Goal: Information Seeking & Learning: Learn about a topic

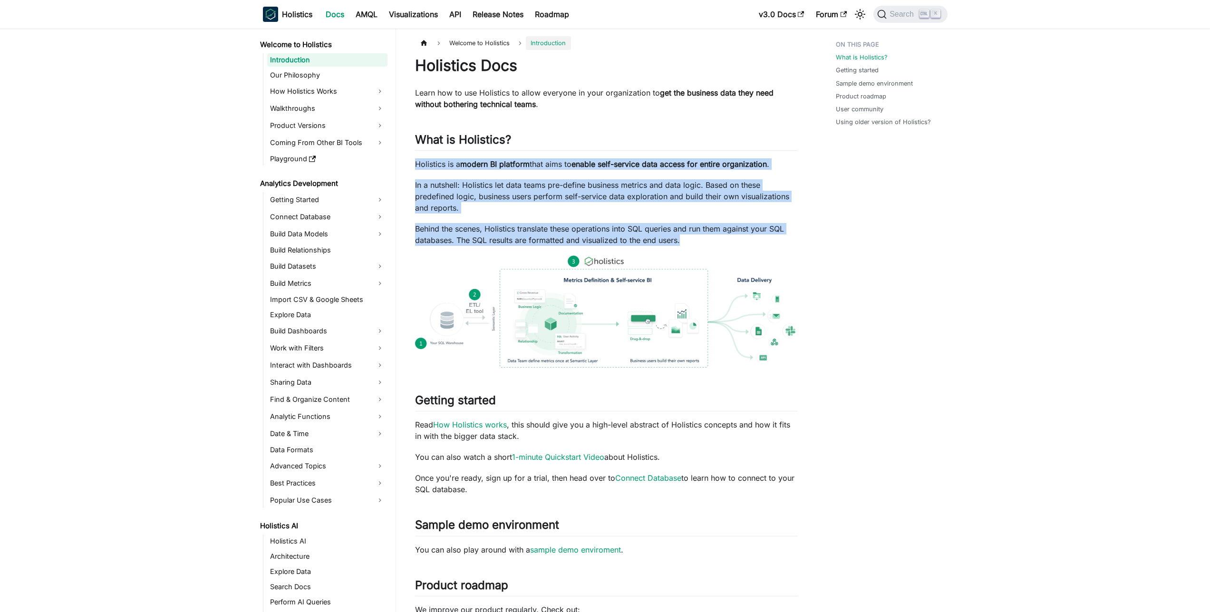
drag, startPoint x: 696, startPoint y: 242, endPoint x: 413, endPoint y: 164, distance: 293.4
click at [413, 164] on article "Welcome to Holistics Introduction On this page Holistics Docs Learn how to use …" at bounding box center [606, 466] width 398 height 860
copy div "Holistics is a modern BI platform that aims to enable self-service data access …"
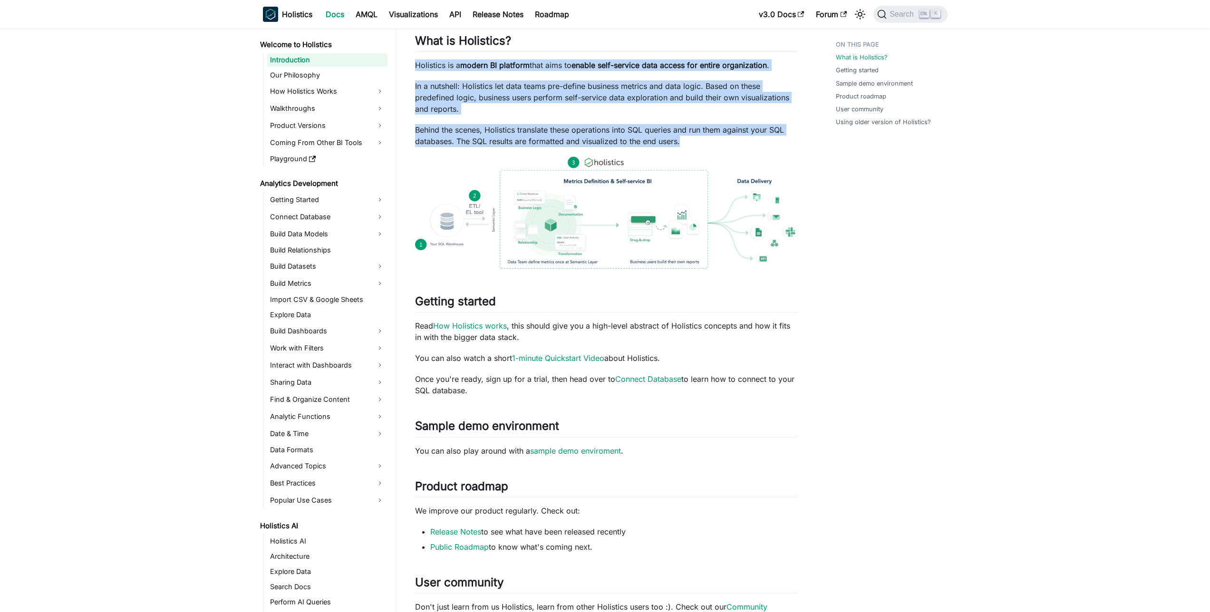
scroll to position [106, 0]
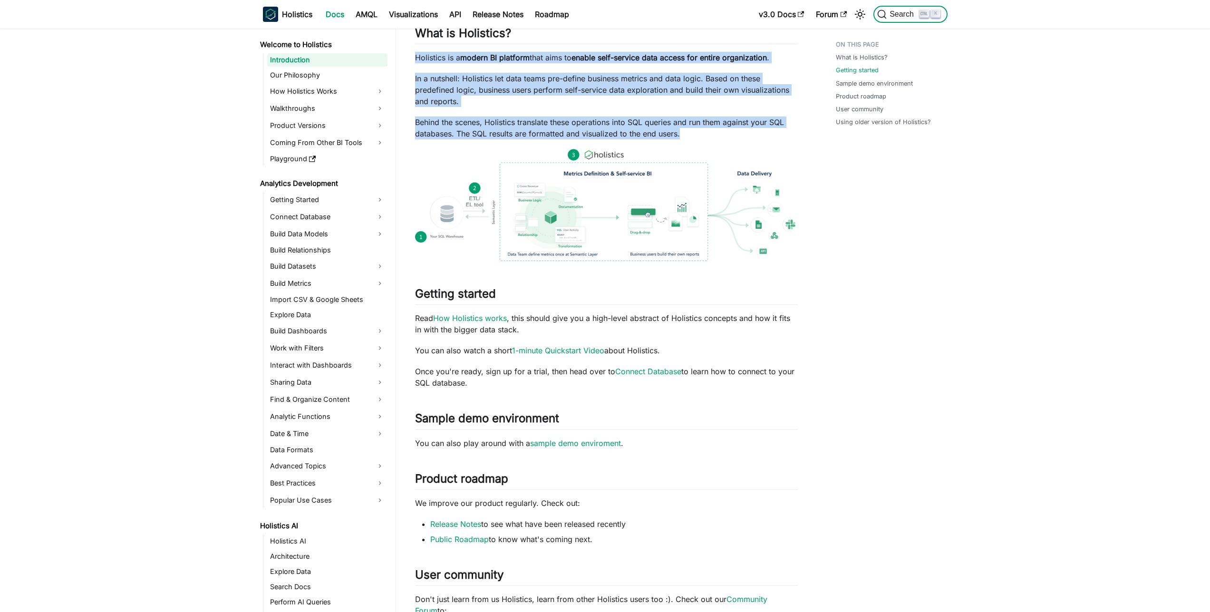
click at [895, 21] on button "Search K" at bounding box center [910, 14] width 74 height 17
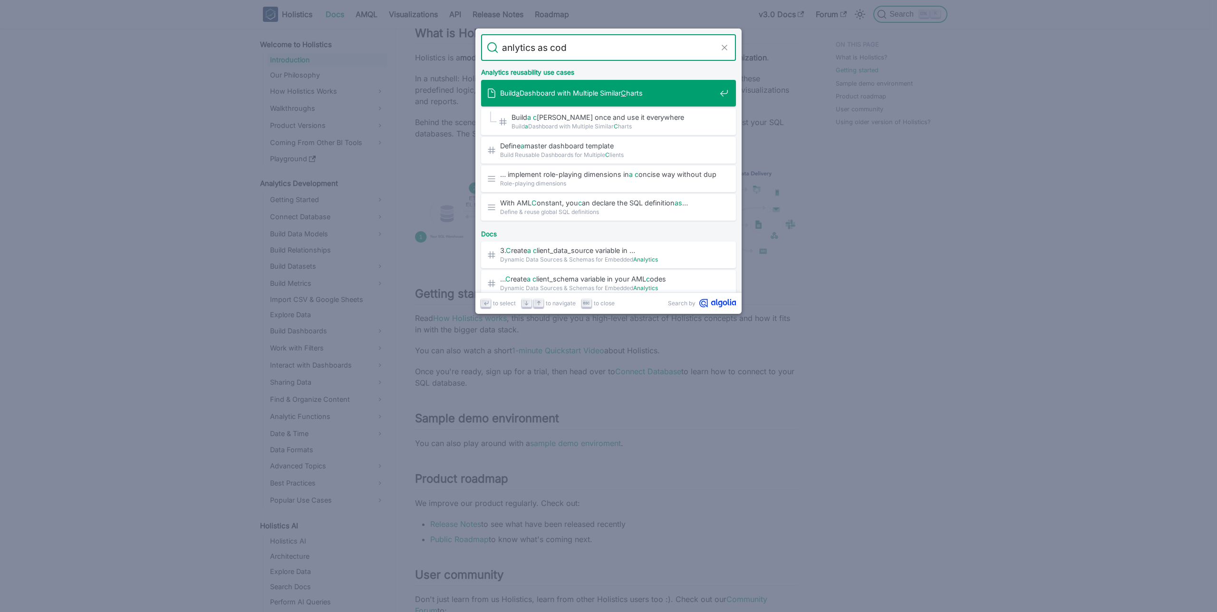
type input "anlytics as code"
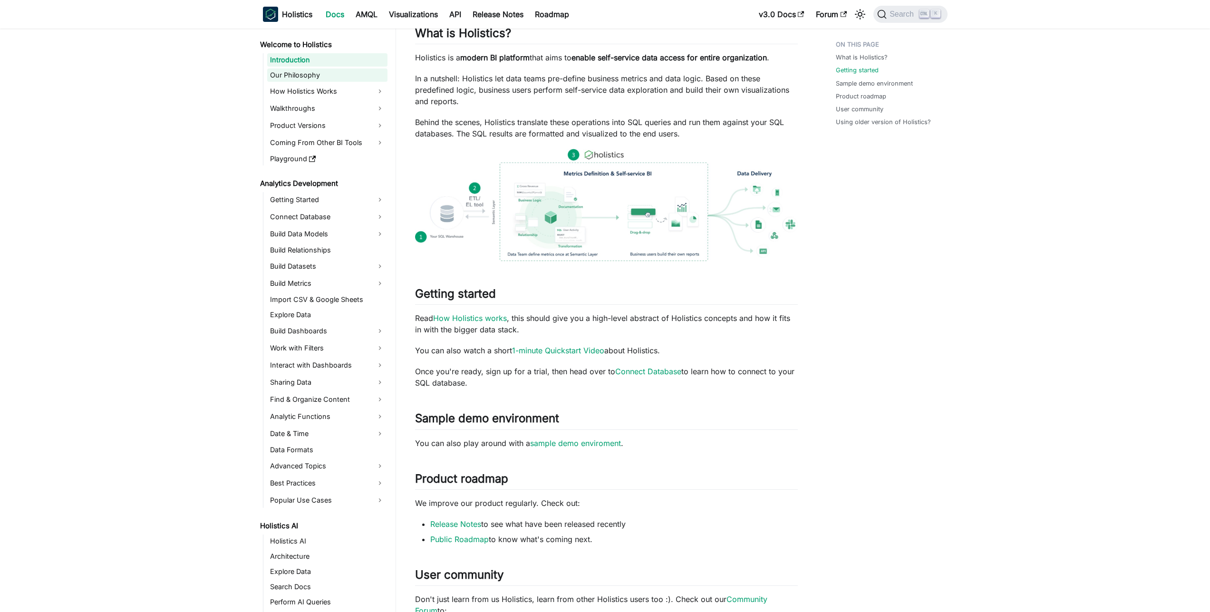
click at [309, 79] on link "Our Philosophy" at bounding box center [327, 74] width 120 height 13
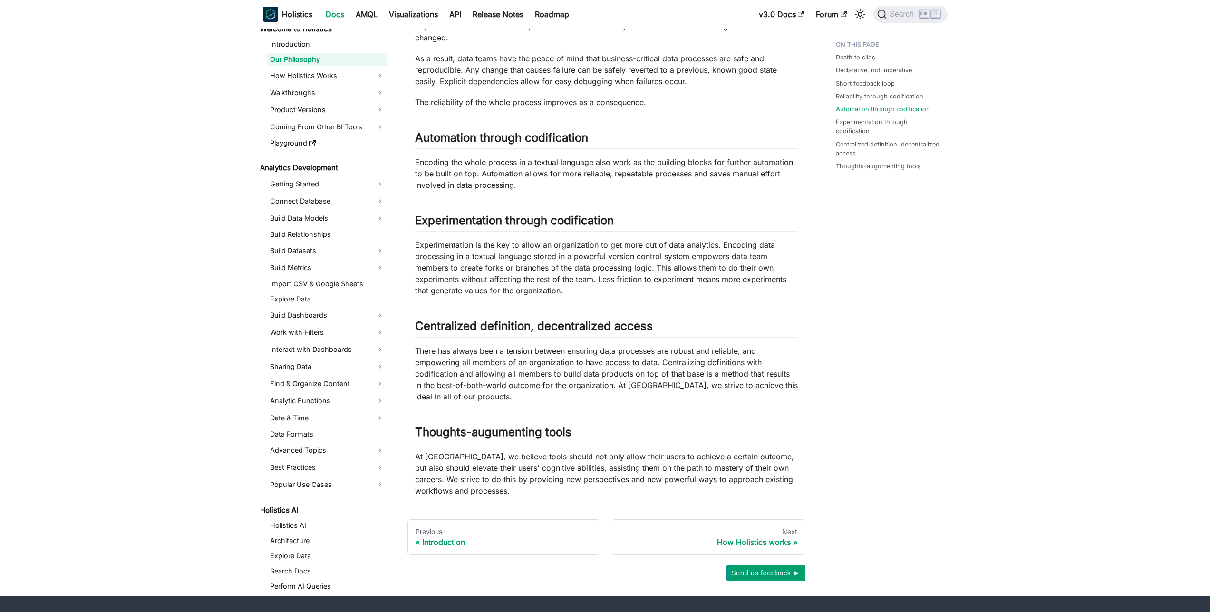
scroll to position [555, 0]
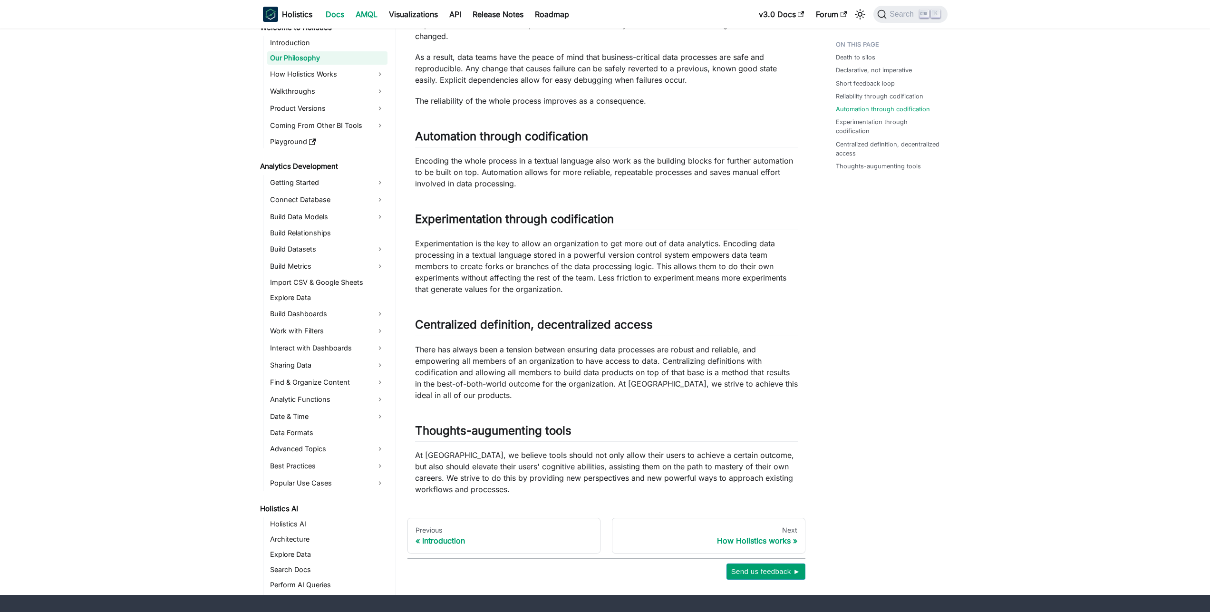
click at [367, 18] on link "AMQL" at bounding box center [366, 14] width 33 height 15
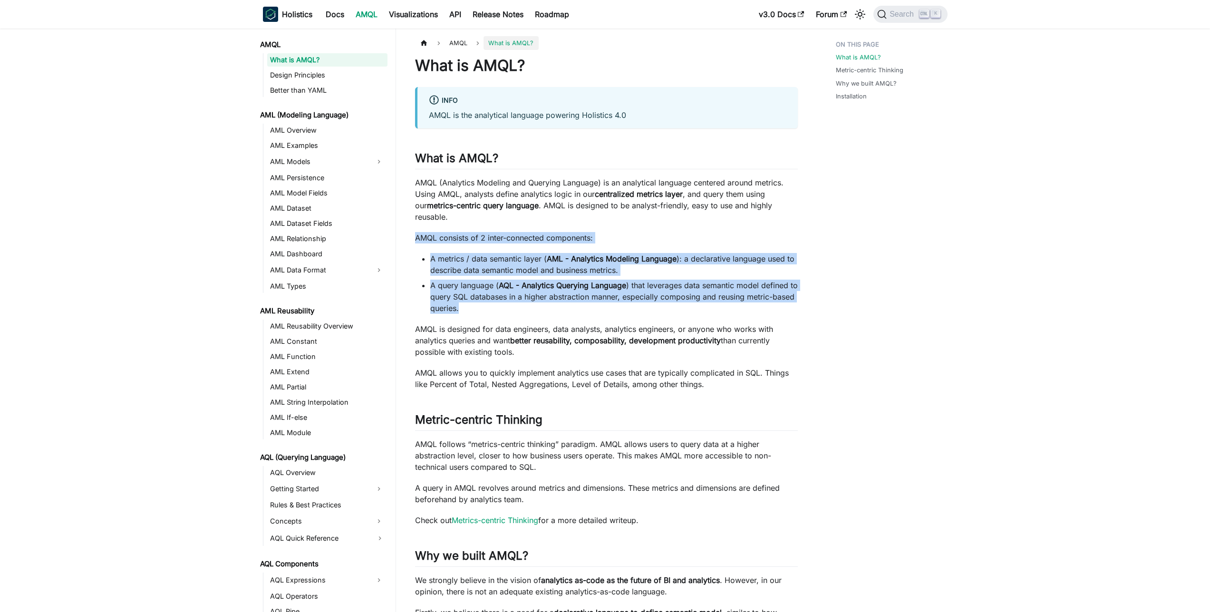
drag, startPoint x: 531, startPoint y: 309, endPoint x: 413, endPoint y: 234, distance: 139.6
click at [413, 234] on article "AMQL What is AMQL? On this page What is AMQL? info AMQL is the analytical langu…" at bounding box center [606, 418] width 398 height 764
copy div "AMQL consists of 2 inter-connected components: A metrics / data semantic layer …"
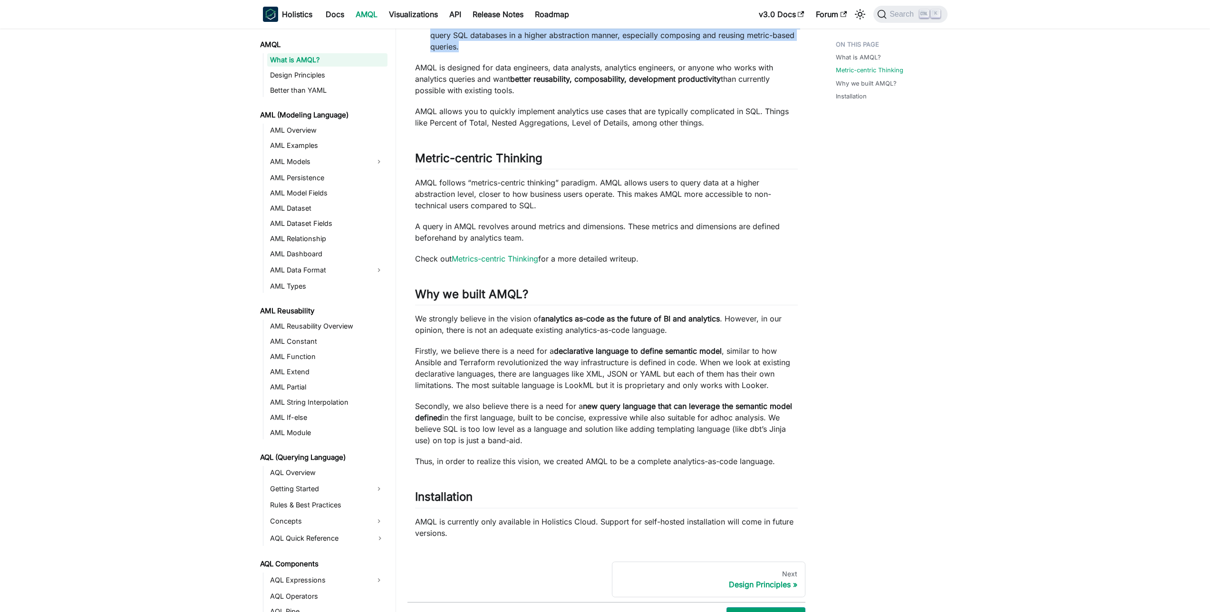
scroll to position [330, 0]
